Goal: Task Accomplishment & Management: Manage account settings

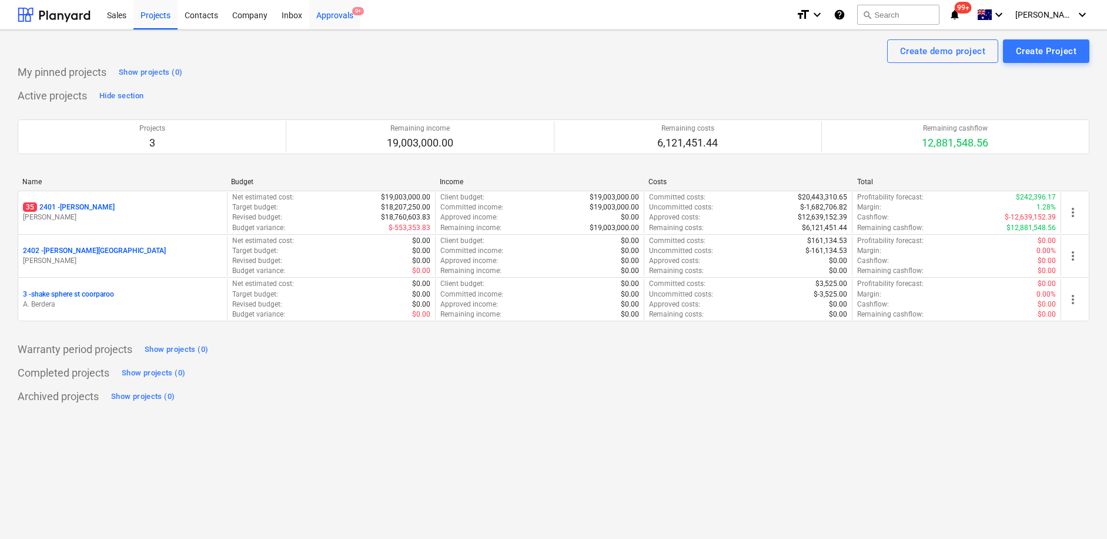
click at [347, 12] on div "Approvals 9+" at bounding box center [334, 14] width 51 height 30
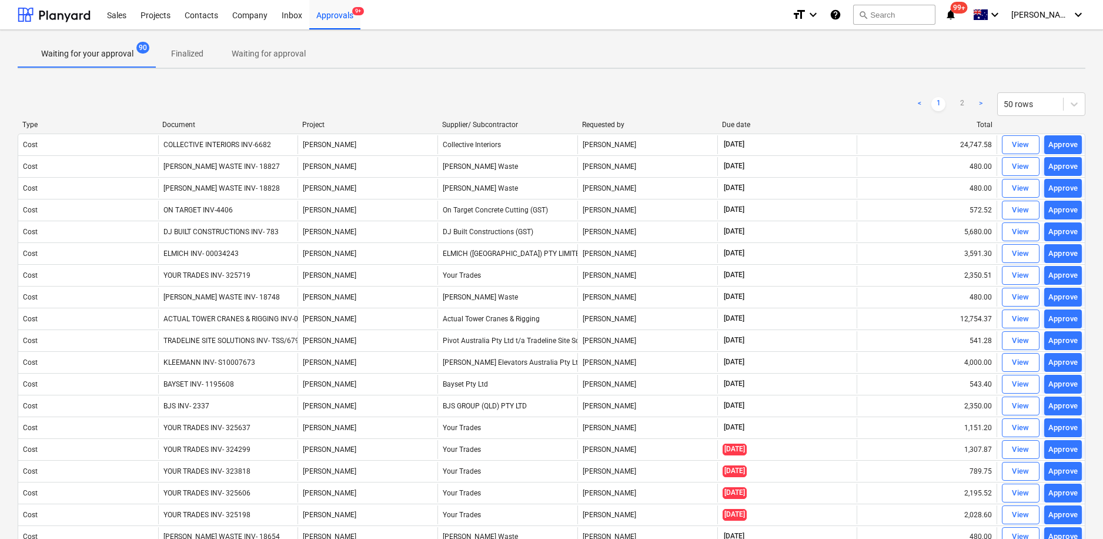
click at [978, 104] on link ">" at bounding box center [981, 104] width 14 height 14
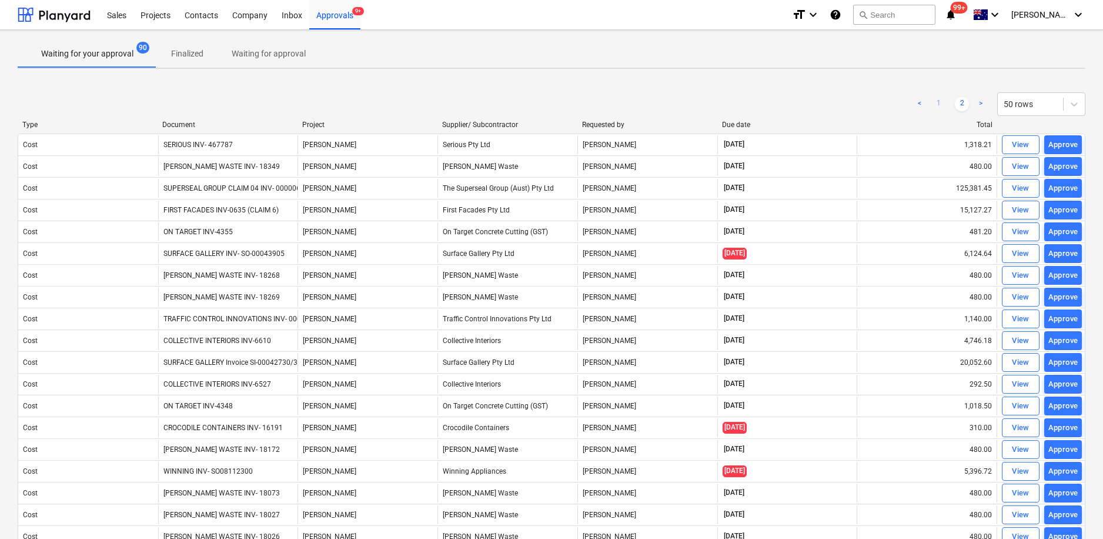
click at [941, 106] on link "1" at bounding box center [938, 104] width 14 height 14
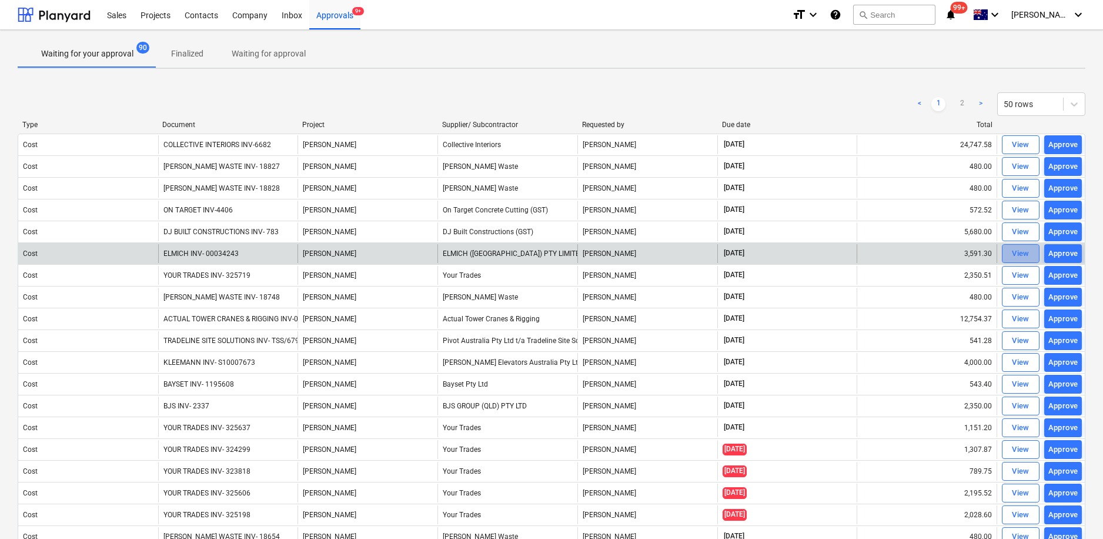
click at [1023, 254] on div "View" at bounding box center [1021, 254] width 18 height 14
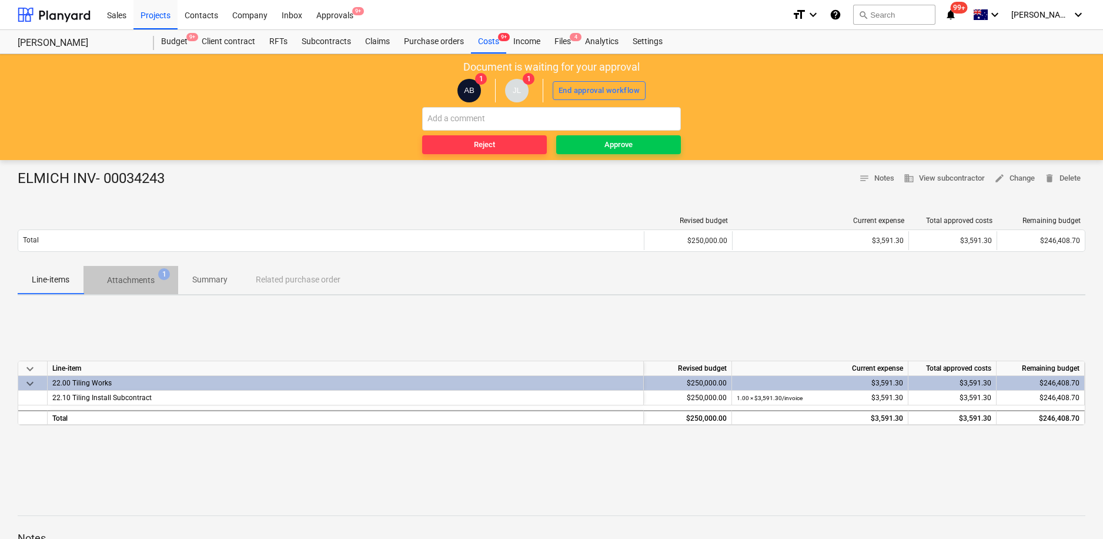
drag, startPoint x: 159, startPoint y: 275, endPoint x: 202, endPoint y: 272, distance: 43.1
click at [159, 275] on span "1" at bounding box center [164, 274] width 12 height 12
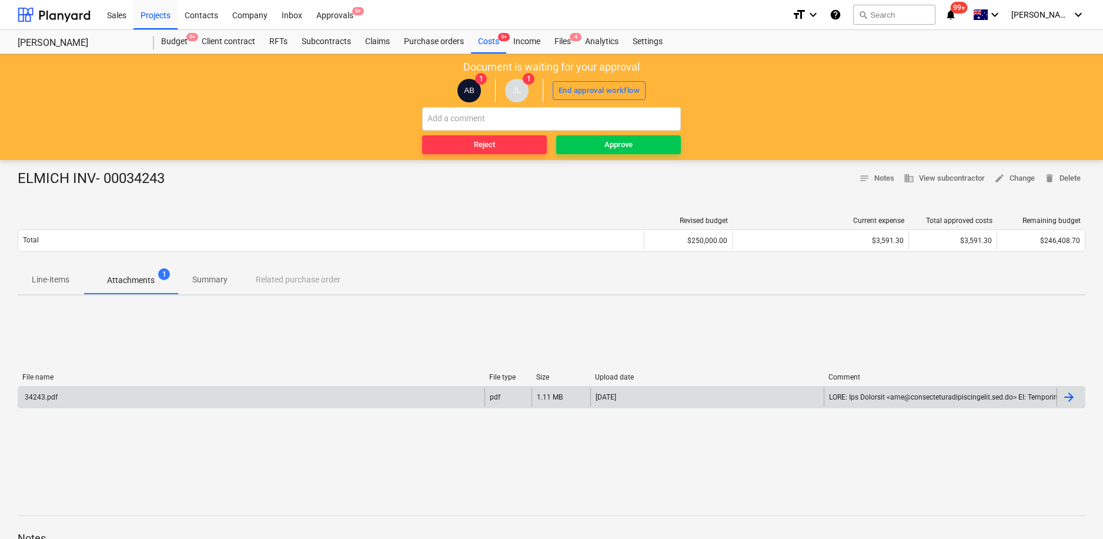
click at [1075, 391] on div at bounding box center [1069, 397] width 14 height 14
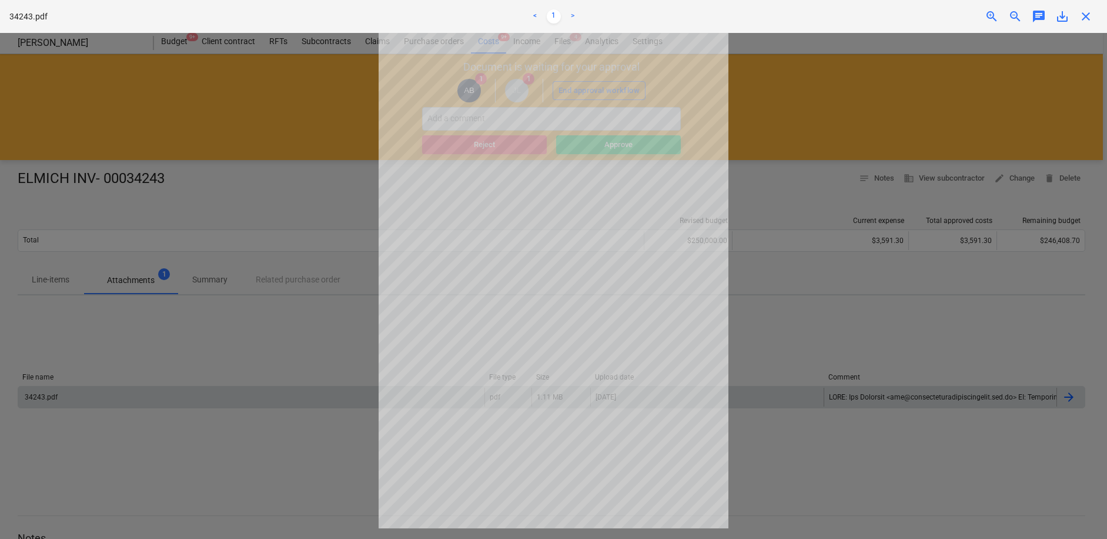
click at [255, 369] on div at bounding box center [553, 286] width 1107 height 506
click at [1090, 18] on span "close" at bounding box center [1086, 16] width 14 height 14
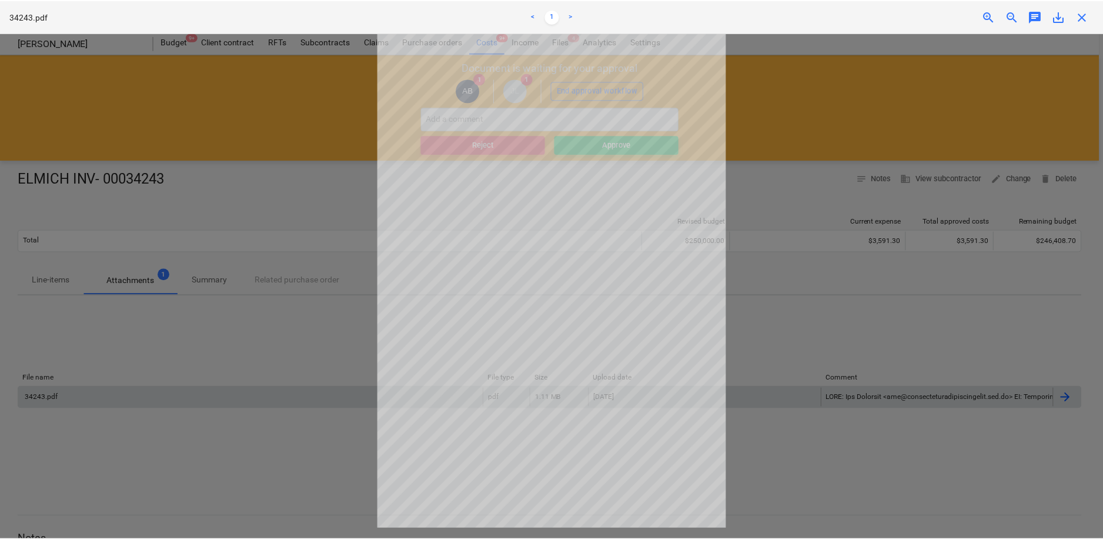
scroll to position [1, 0]
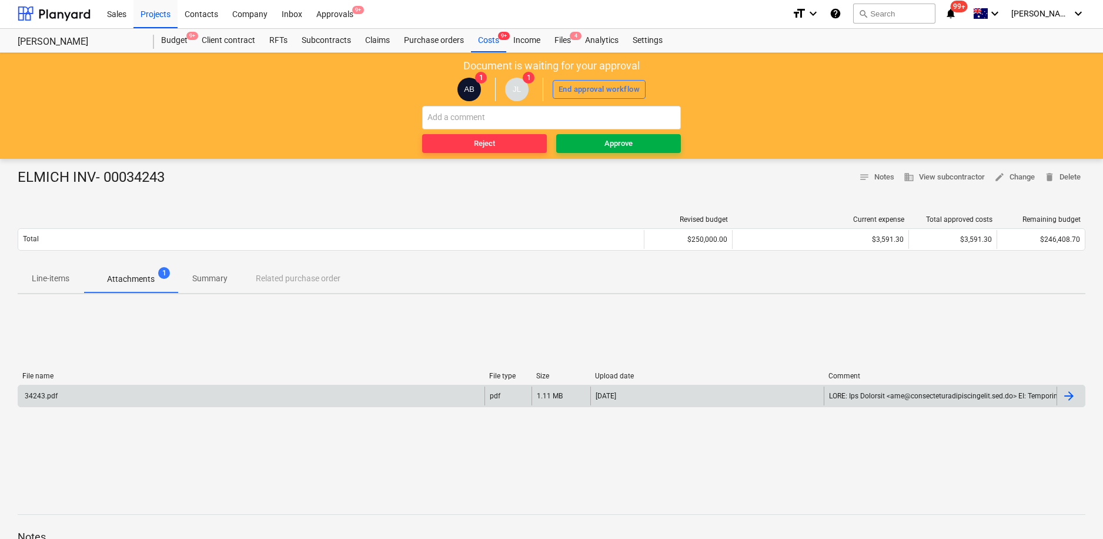
click at [596, 143] on span "Approve" at bounding box center [618, 144] width 115 height 14
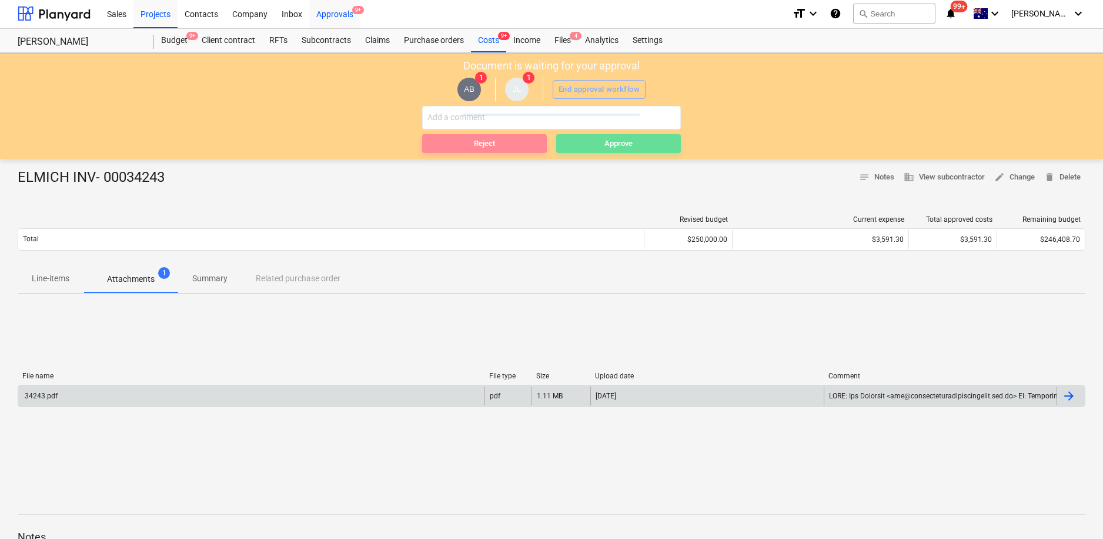
scroll to position [0, 0]
